Goal: Transaction & Acquisition: Book appointment/travel/reservation

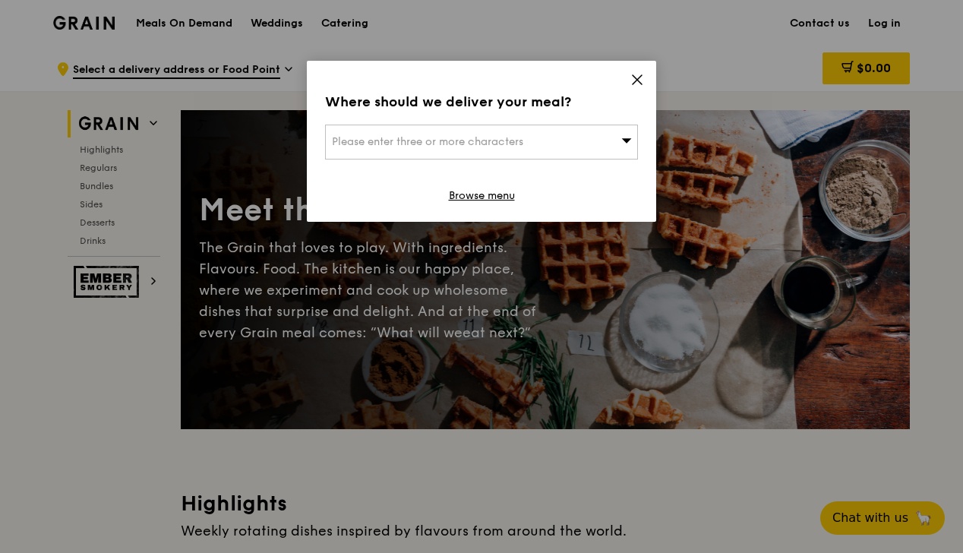
click at [636, 83] on icon at bounding box center [637, 80] width 14 height 14
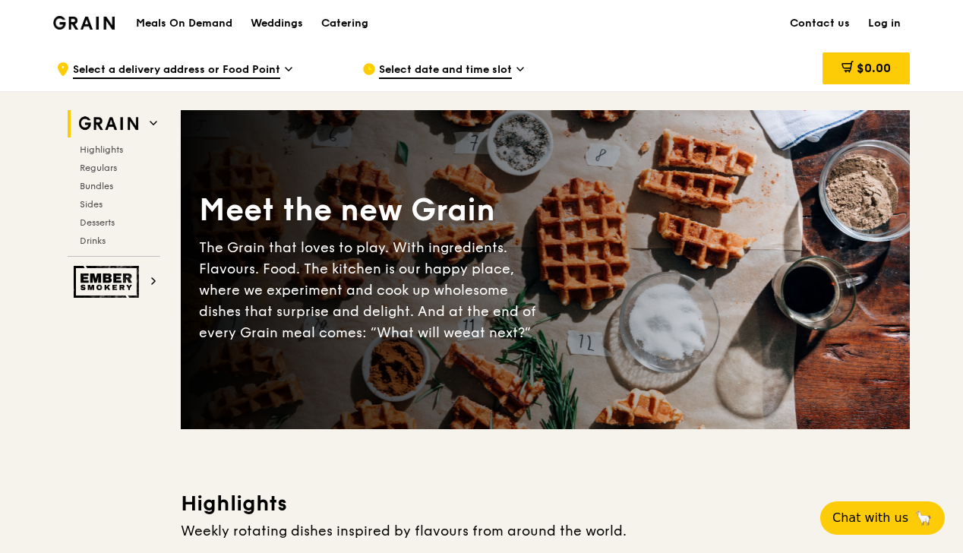
click at [337, 24] on div "Catering" at bounding box center [344, 24] width 47 height 46
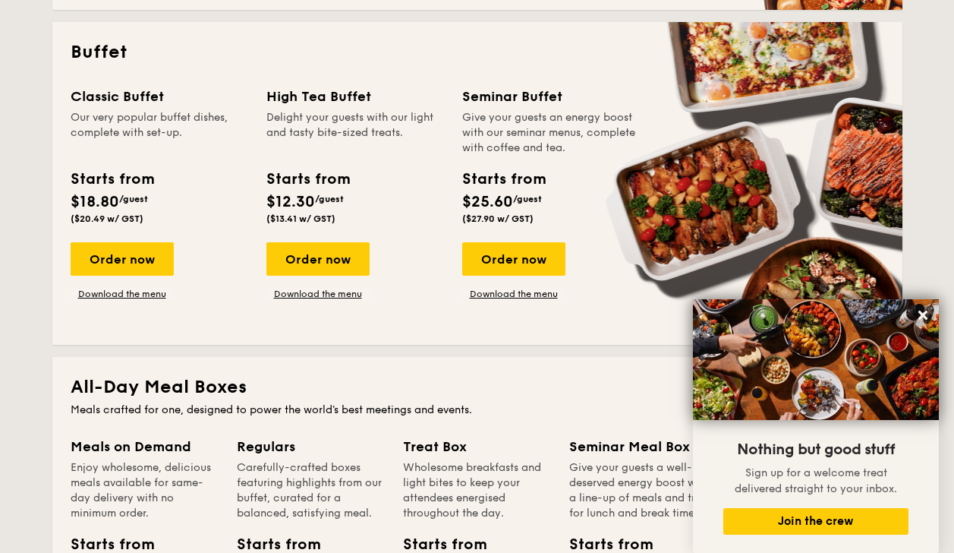
scroll to position [664, 0]
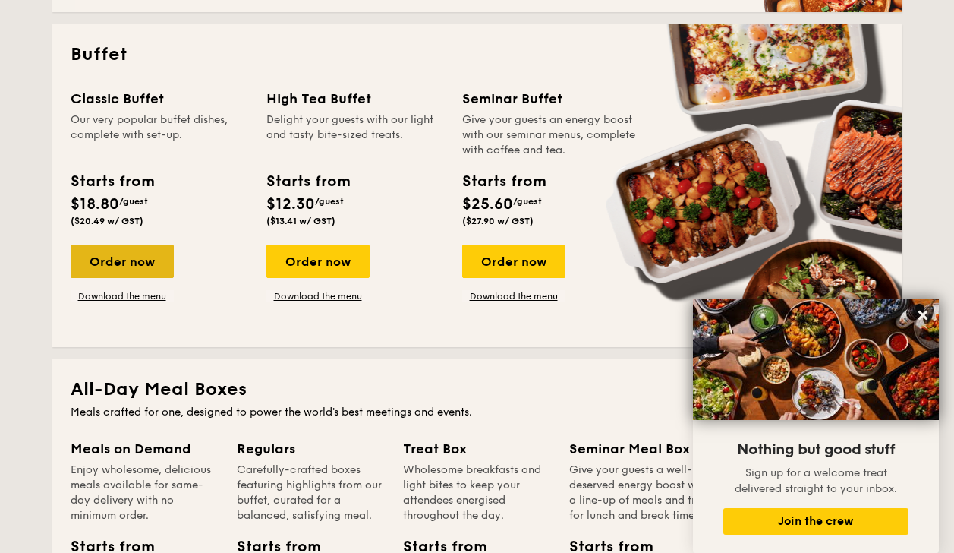
click at [138, 258] on div "Order now" at bounding box center [122, 260] width 103 height 33
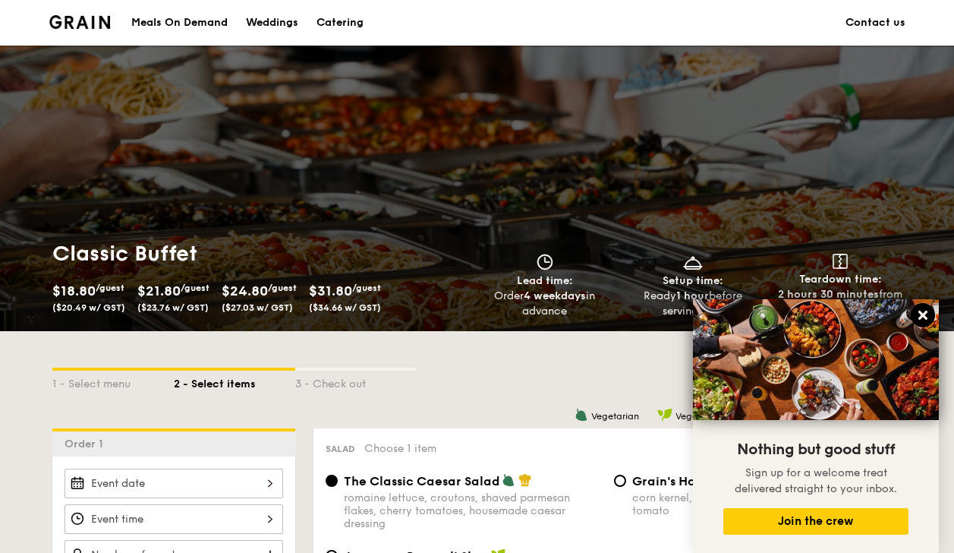
click at [931, 320] on button at bounding box center [923, 315] width 24 height 24
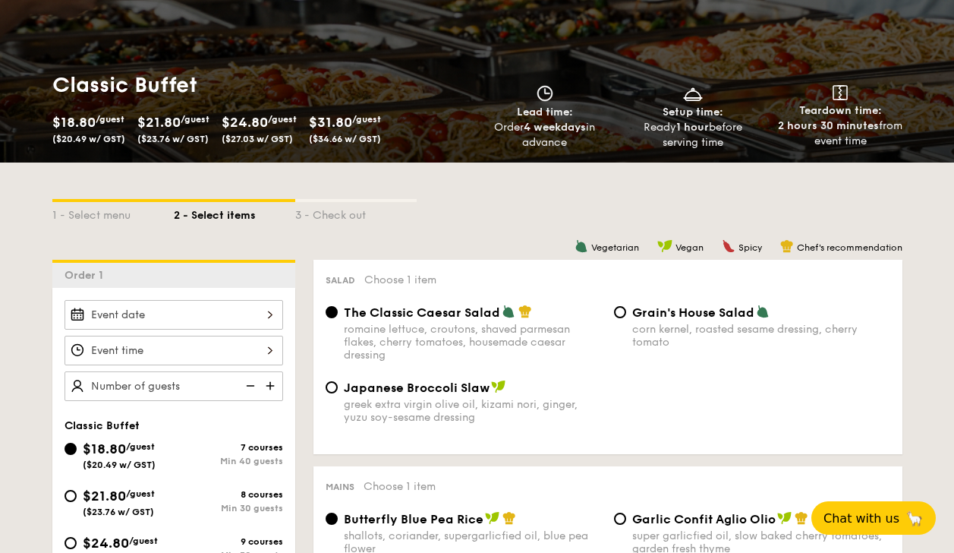
scroll to position [168, 0]
